Goal: Transaction & Acquisition: Download file/media

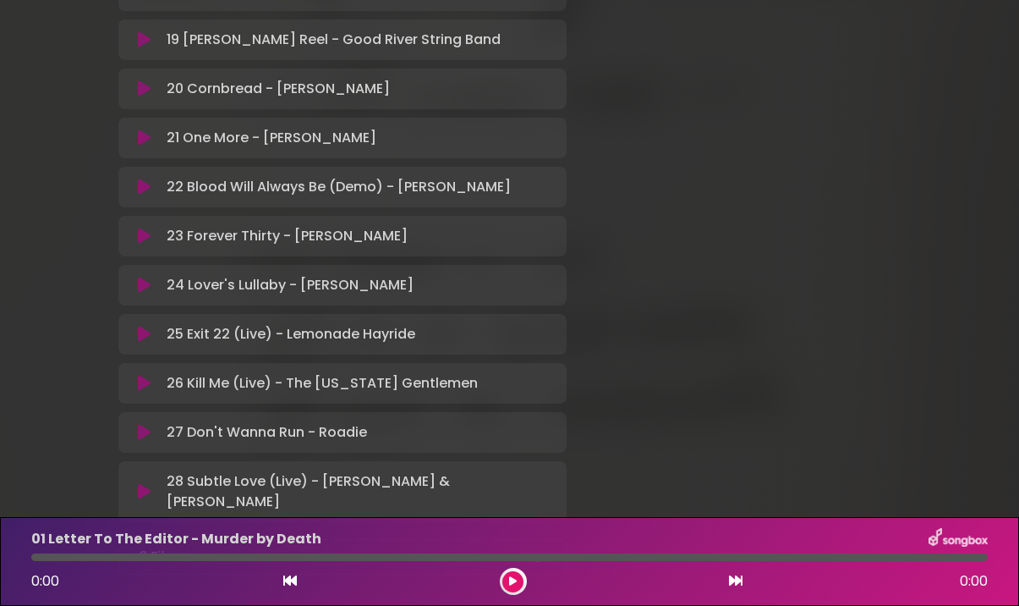
scroll to position [1375, 0]
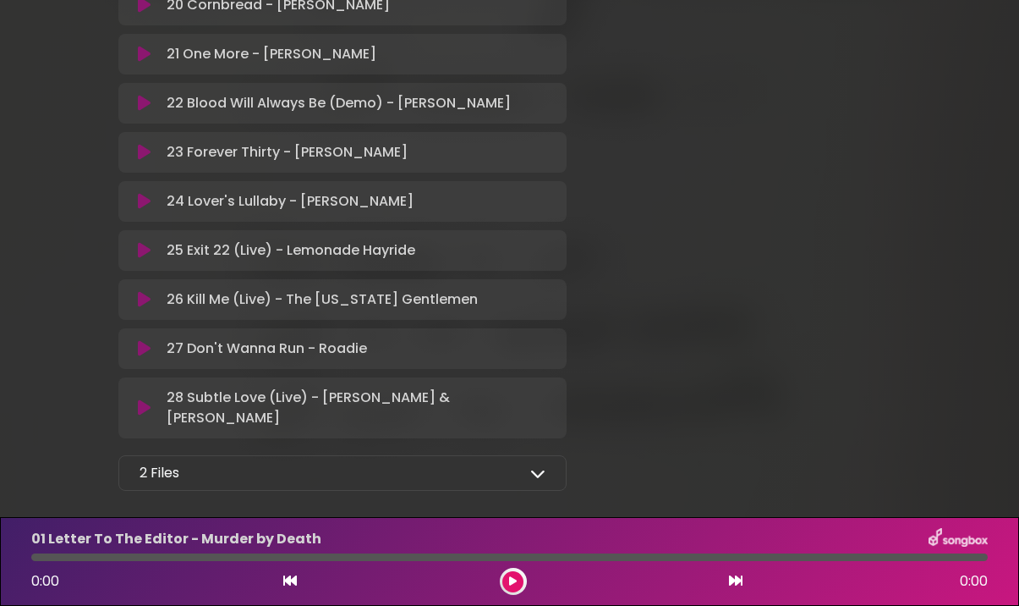
click at [508, 463] on div "2 Files" at bounding box center [343, 473] width 406 height 20
click at [535, 465] on icon at bounding box center [537, 472] width 15 height 15
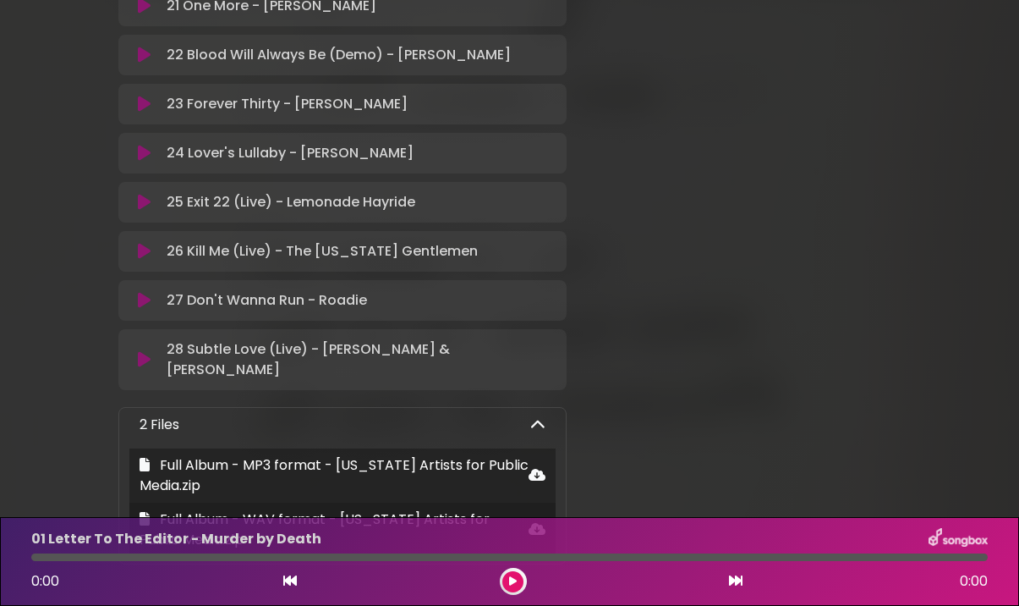
scroll to position [1497, 0]
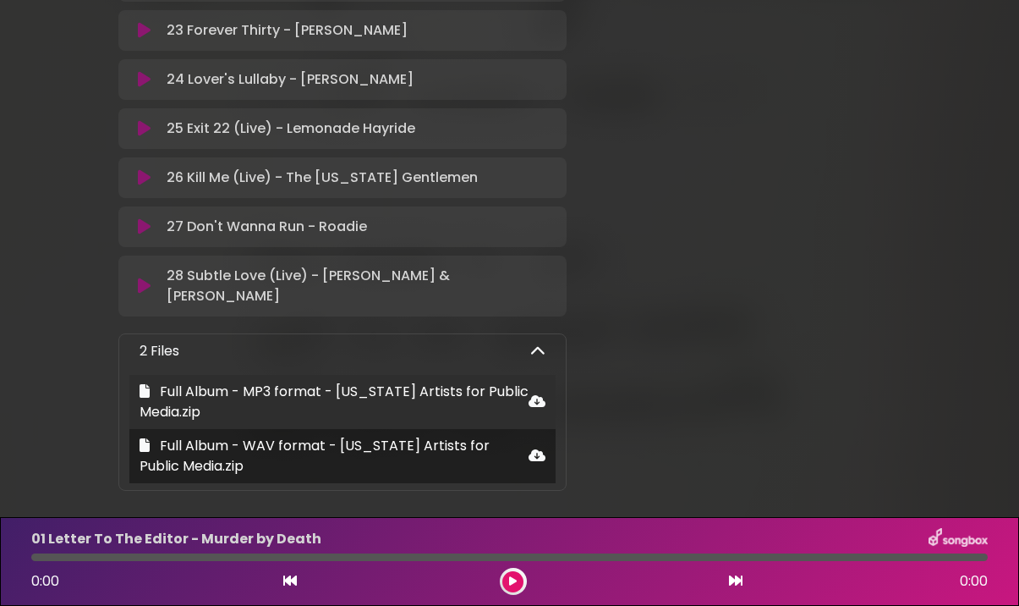
click at [145, 384] on icon at bounding box center [145, 391] width 10 height 14
click at [495, 381] on span "Full Album - MP3 format - [US_STATE] Artists for Public Media.zip" at bounding box center [334, 401] width 389 height 40
click at [541, 394] on icon at bounding box center [537, 401] width 17 height 14
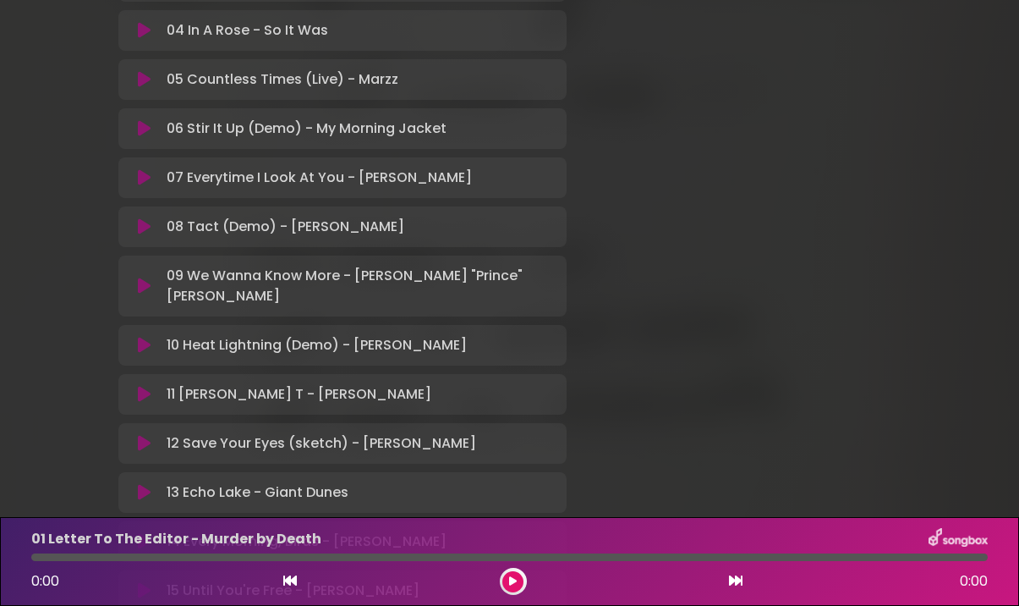
scroll to position [0, 0]
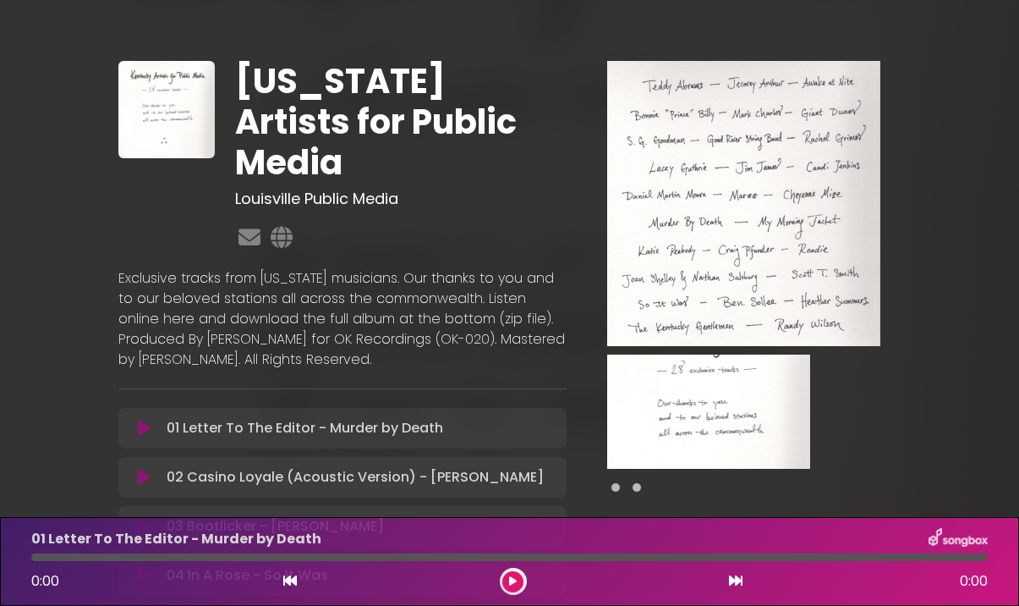
drag, startPoint x: 317, startPoint y: 256, endPoint x: 322, endPoint y: 316, distance: 59.4
click at [322, 316] on p "Exclusive tracks from [US_STATE] musicians. Our thanks to you and to our belove…" at bounding box center [342, 319] width 448 height 102
drag, startPoint x: 395, startPoint y: 320, endPoint x: 205, endPoint y: 284, distance: 193.6
click at [205, 284] on p "Exclusive tracks from [US_STATE] musicians. Our thanks to you and to our belove…" at bounding box center [342, 319] width 448 height 102
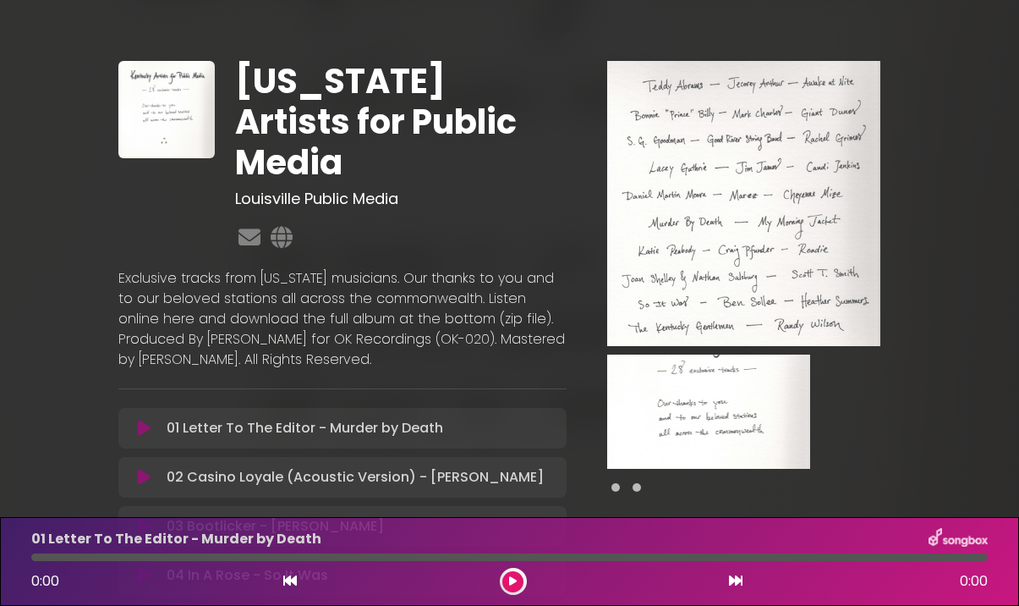
click at [205, 284] on p "Exclusive tracks from [US_STATE] musicians. Our thanks to you and to our belove…" at bounding box center [342, 319] width 448 height 102
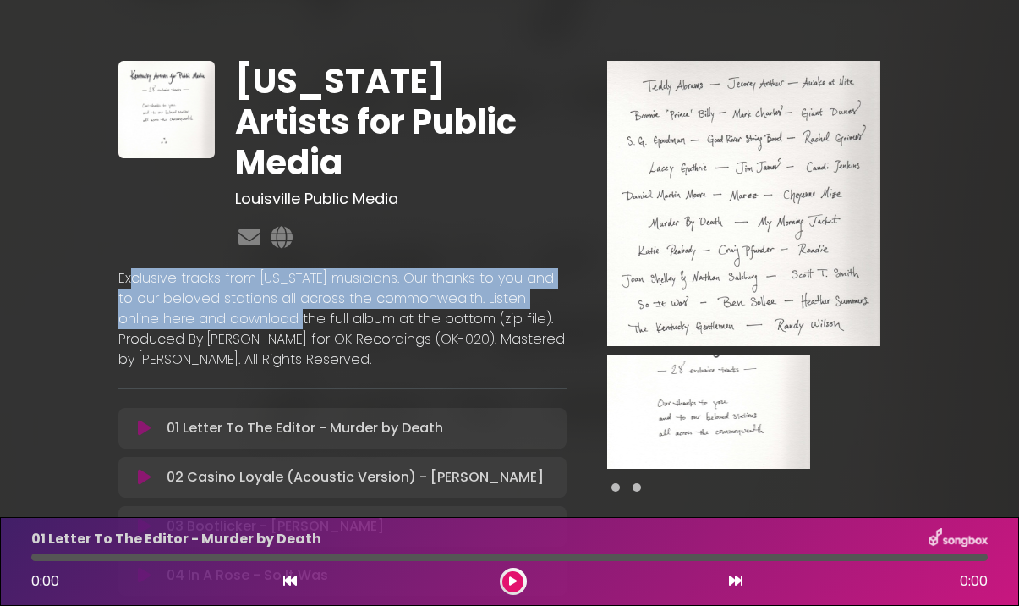
drag, startPoint x: 129, startPoint y: 237, endPoint x: 266, endPoint y: 279, distance: 144.2
click at [266, 279] on p "Exclusive tracks from [US_STATE] musicians. Our thanks to you and to our belove…" at bounding box center [342, 319] width 448 height 102
drag, startPoint x: 133, startPoint y: 242, endPoint x: 283, endPoint y: 288, distance: 156.5
click at [283, 288] on p "Exclusive tracks from [US_STATE] musicians. Our thanks to you and to our belove…" at bounding box center [342, 319] width 448 height 102
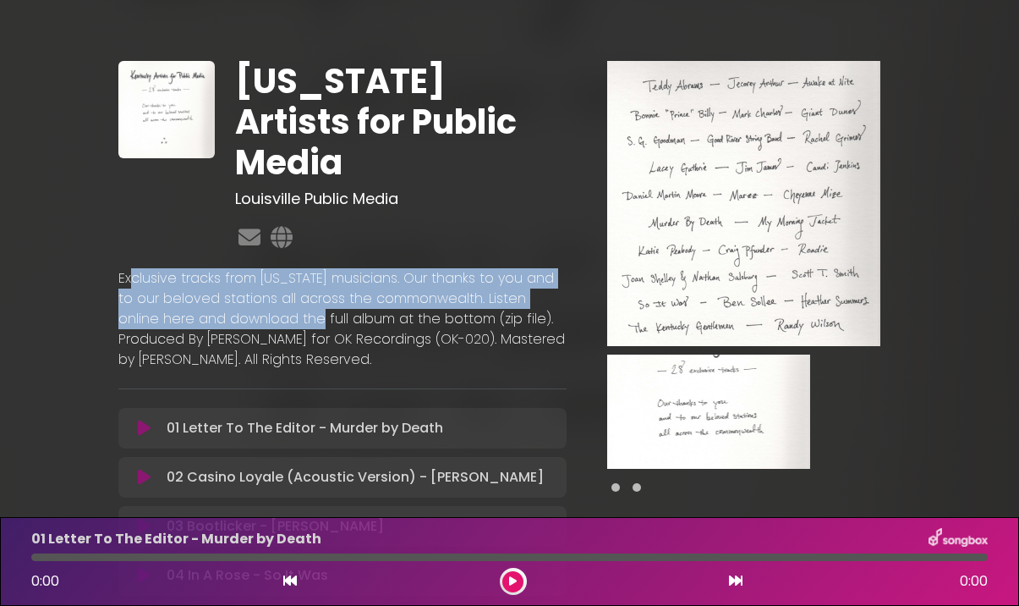
click at [283, 288] on p "Exclusive tracks from [US_STATE] musicians. Our thanks to you and to our belove…" at bounding box center [342, 319] width 448 height 102
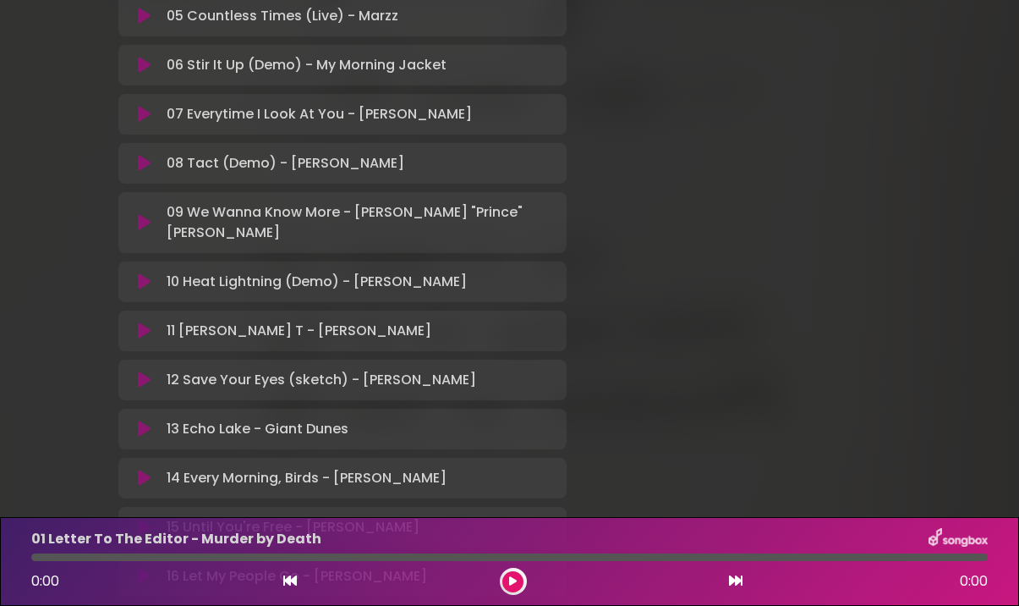
scroll to position [624, 0]
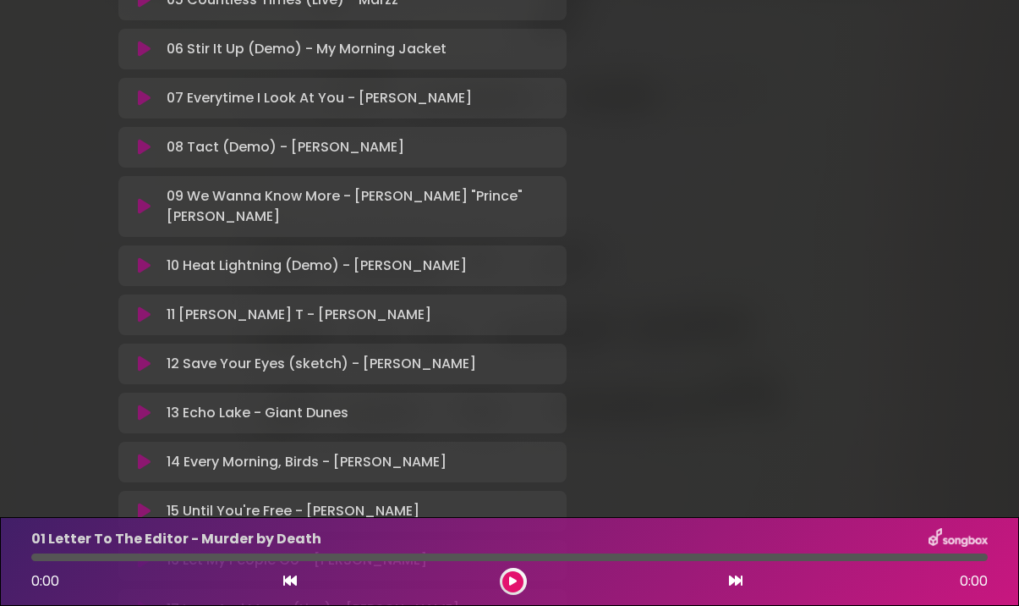
click at [779, 310] on div at bounding box center [744, 404] width 335 height 1935
